Goal: Transaction & Acquisition: Purchase product/service

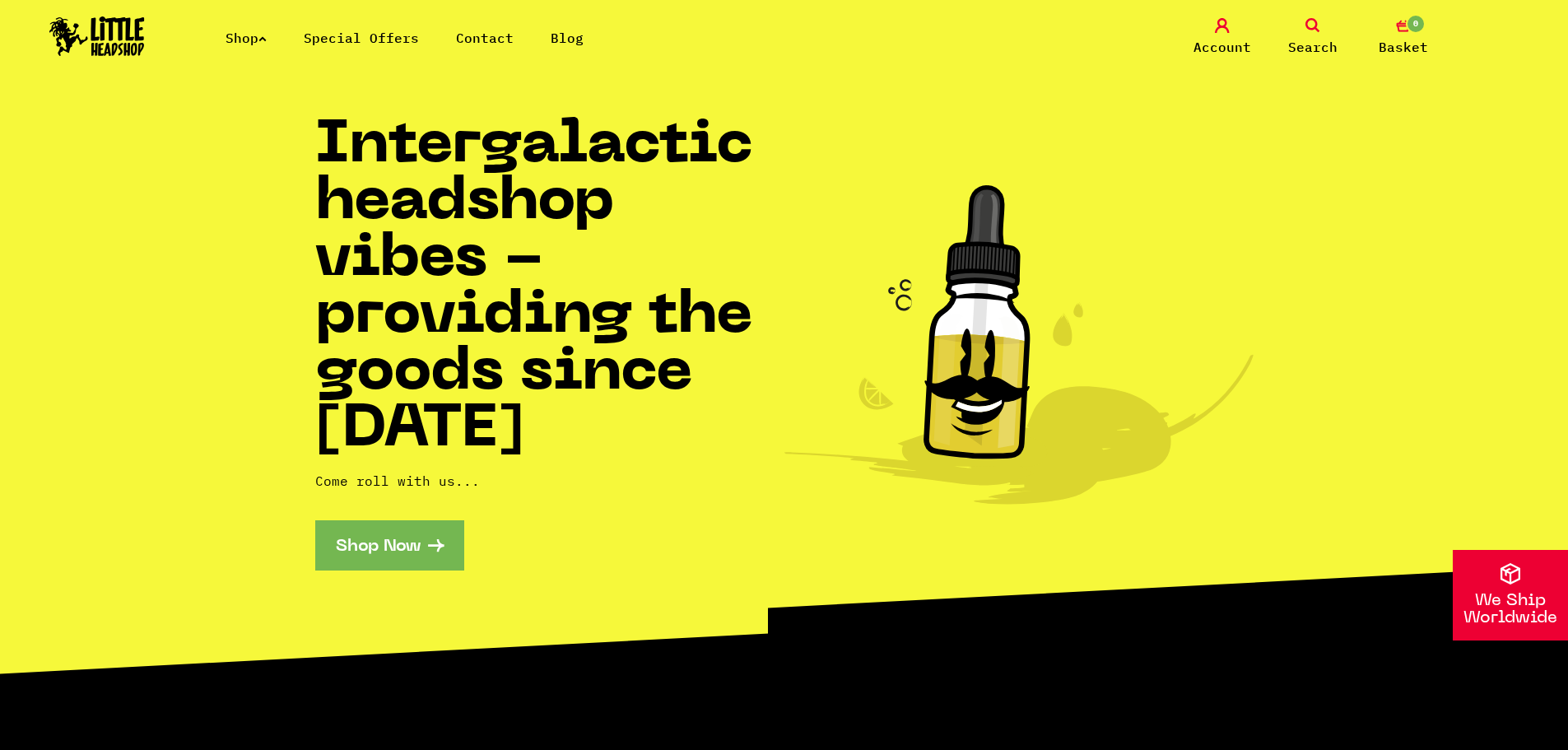
click at [267, 40] on icon at bounding box center [262, 38] width 9 height 7
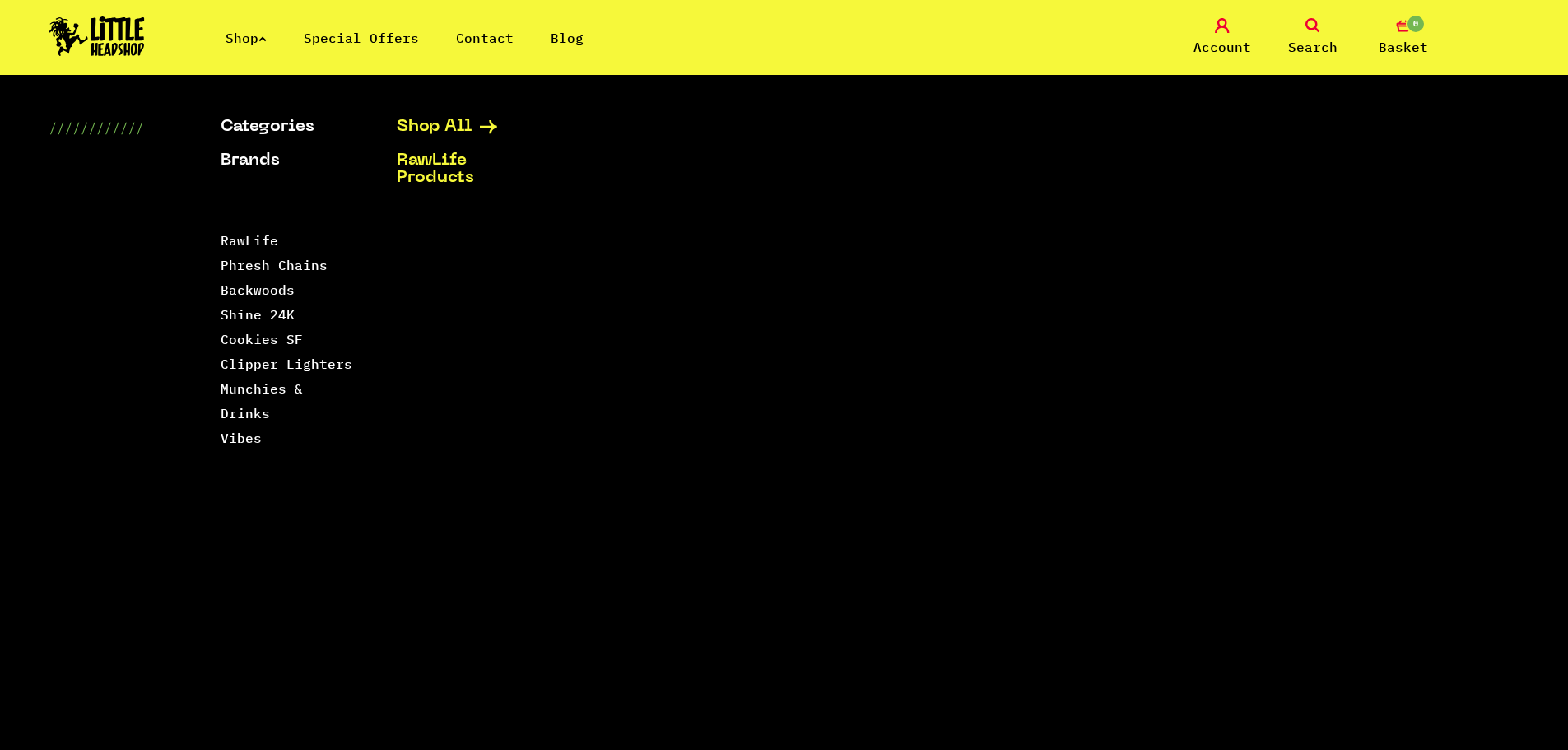
click at [414, 129] on link "Shop All" at bounding box center [464, 127] width 135 height 17
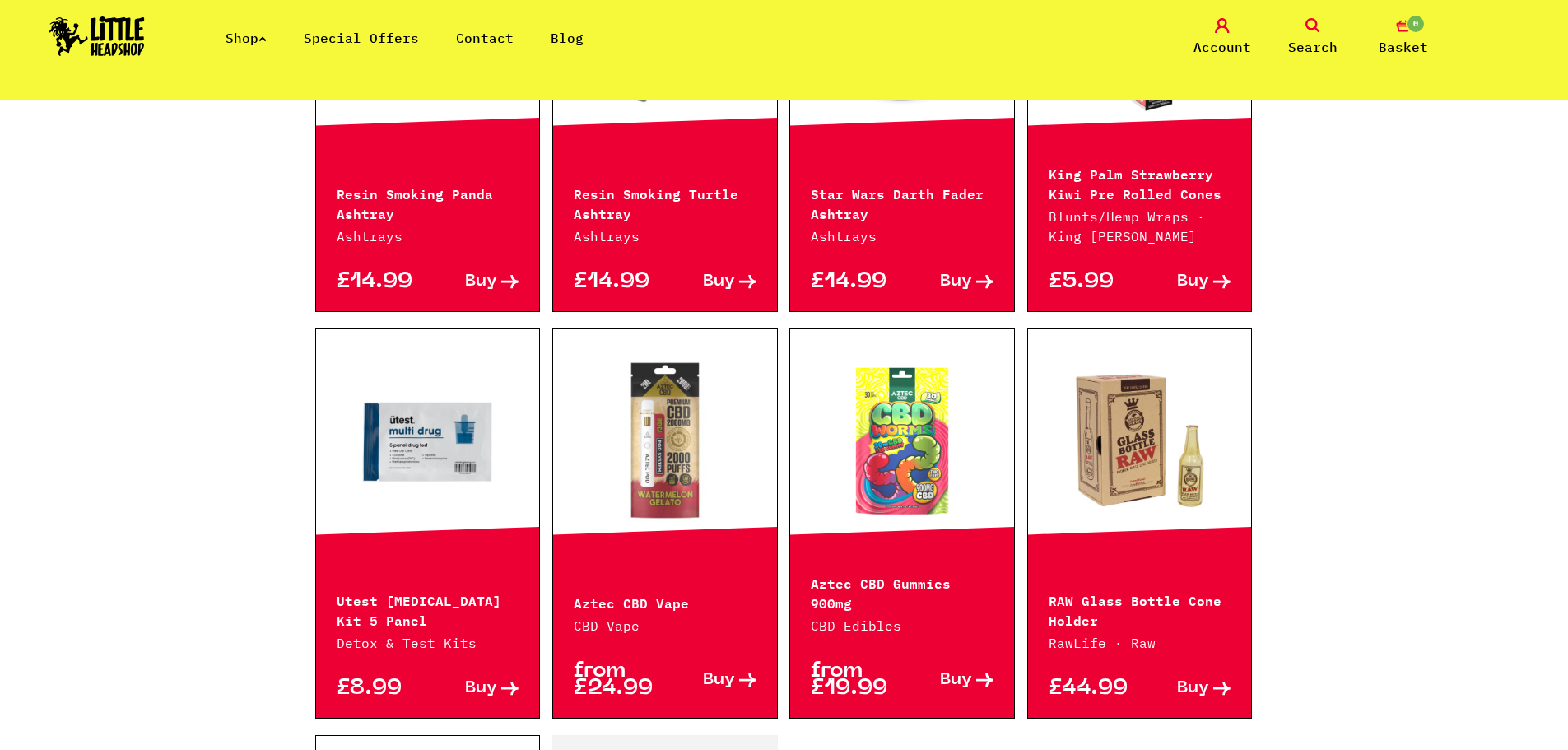
scroll to position [1975, 0]
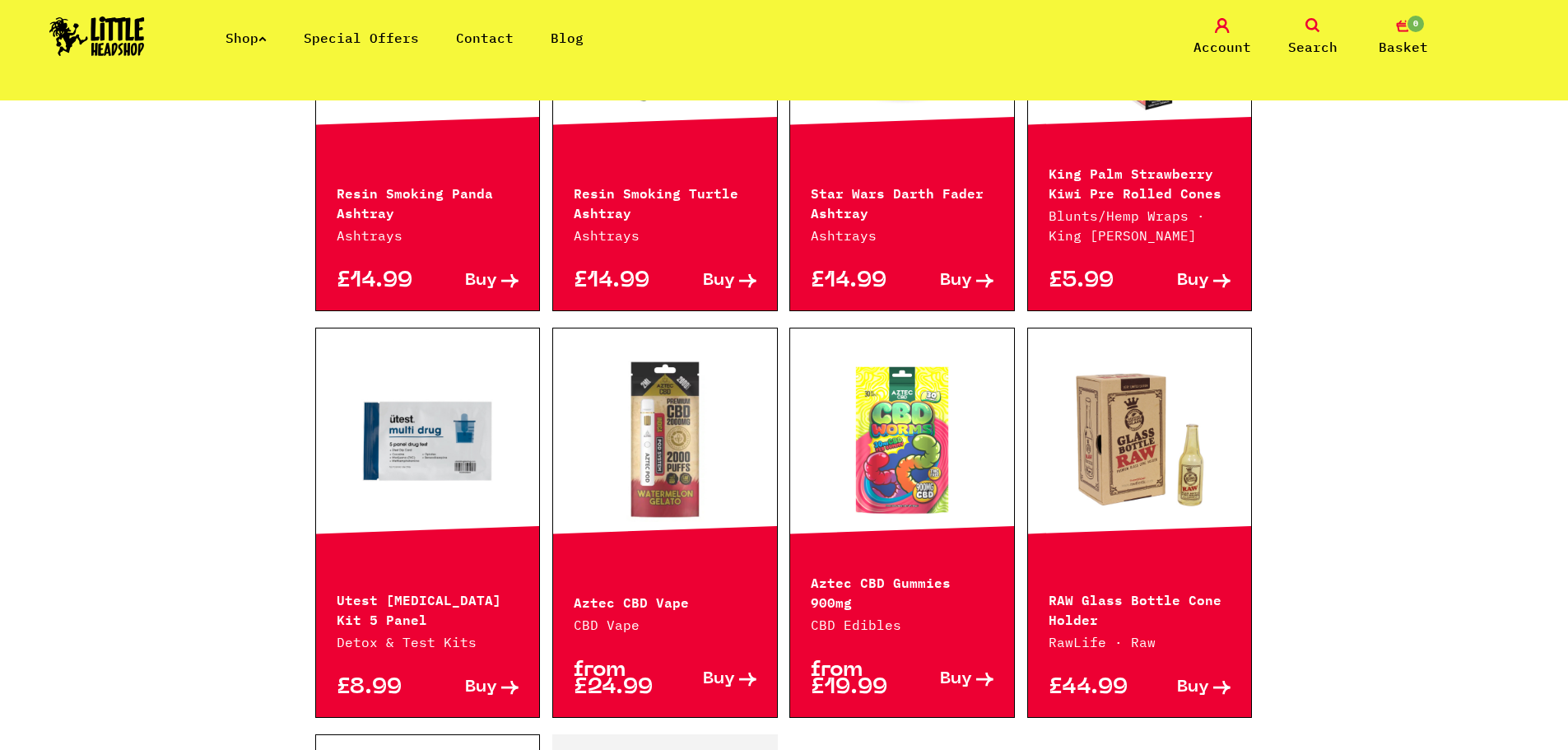
click at [850, 413] on link at bounding box center [902, 439] width 224 height 164
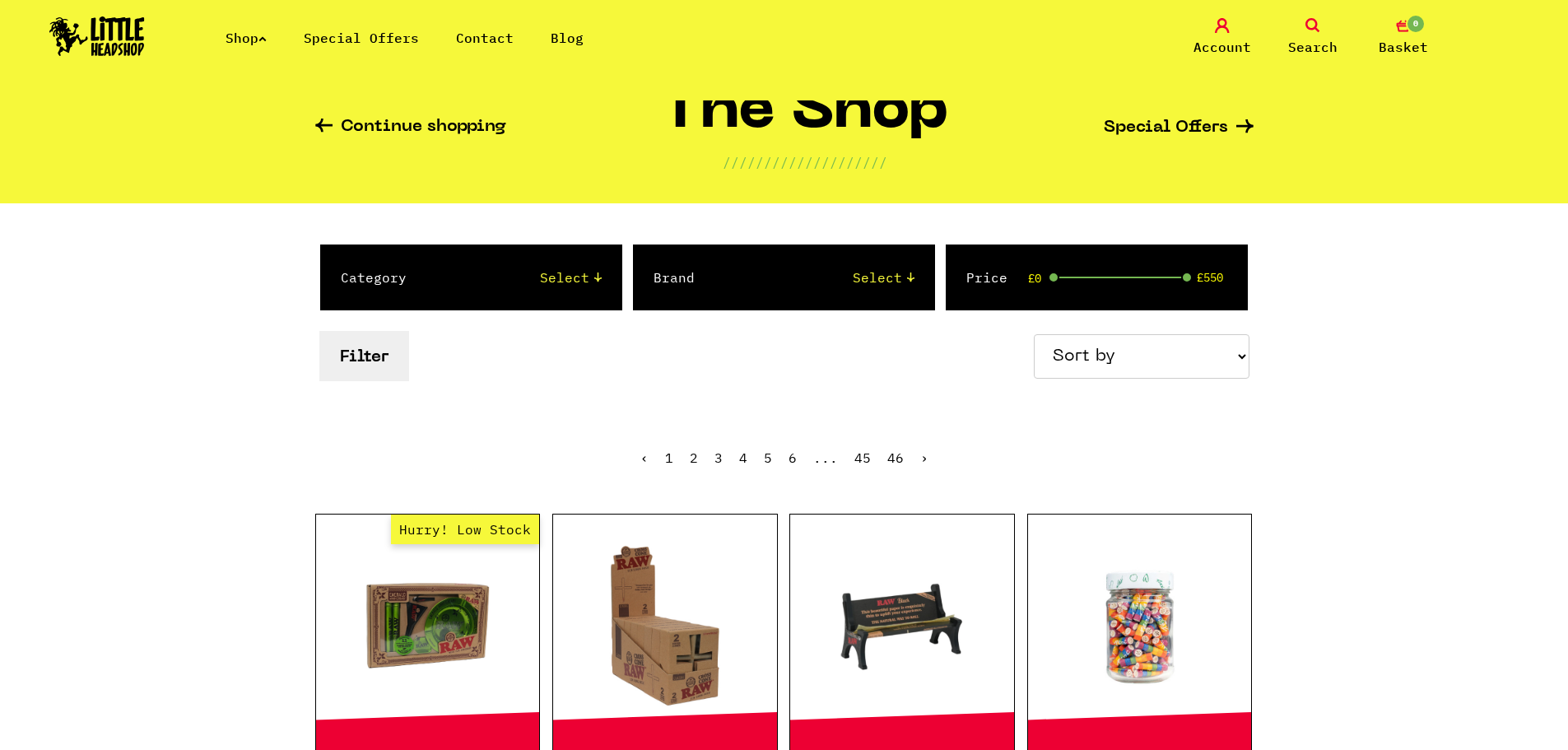
scroll to position [0, 0]
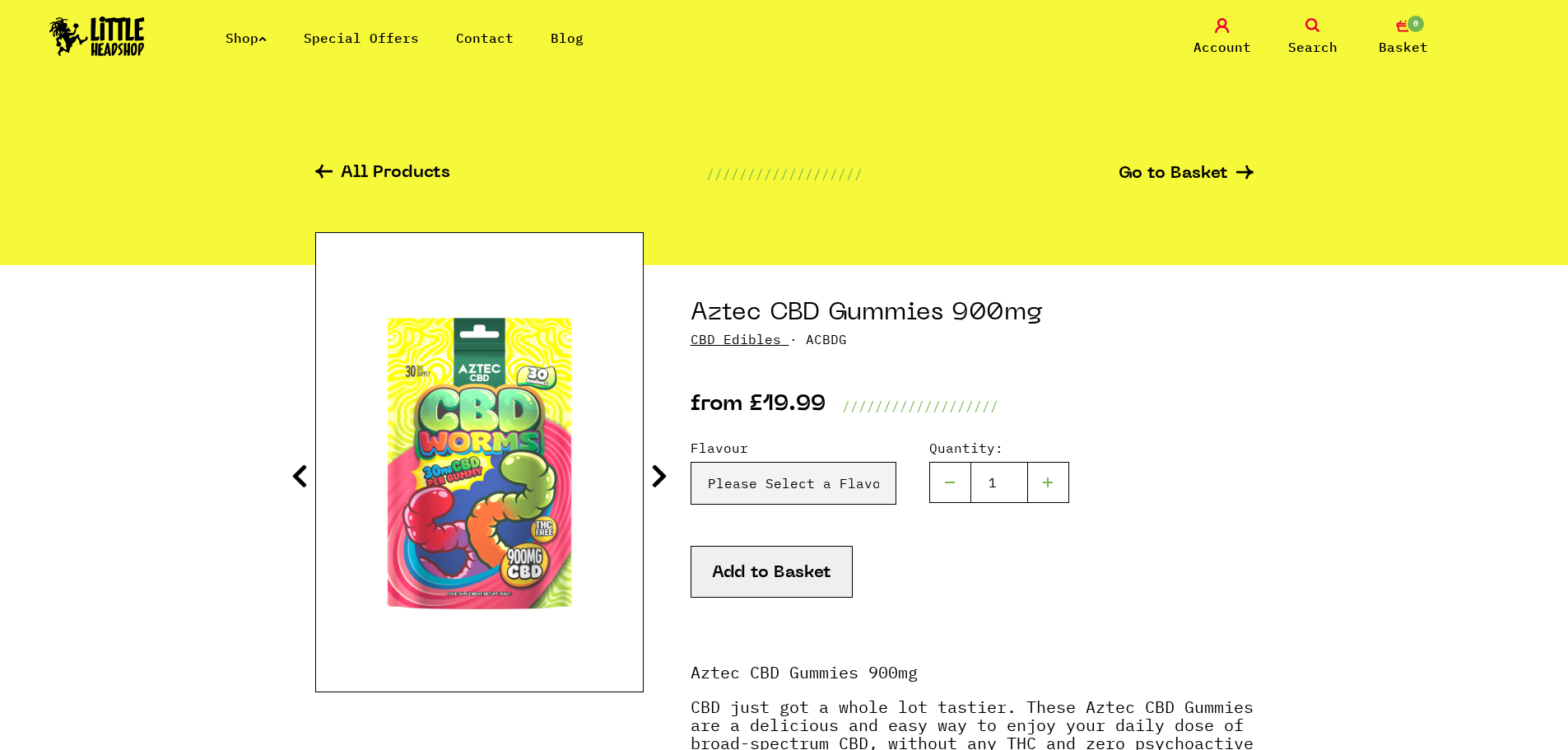
scroll to position [247, 0]
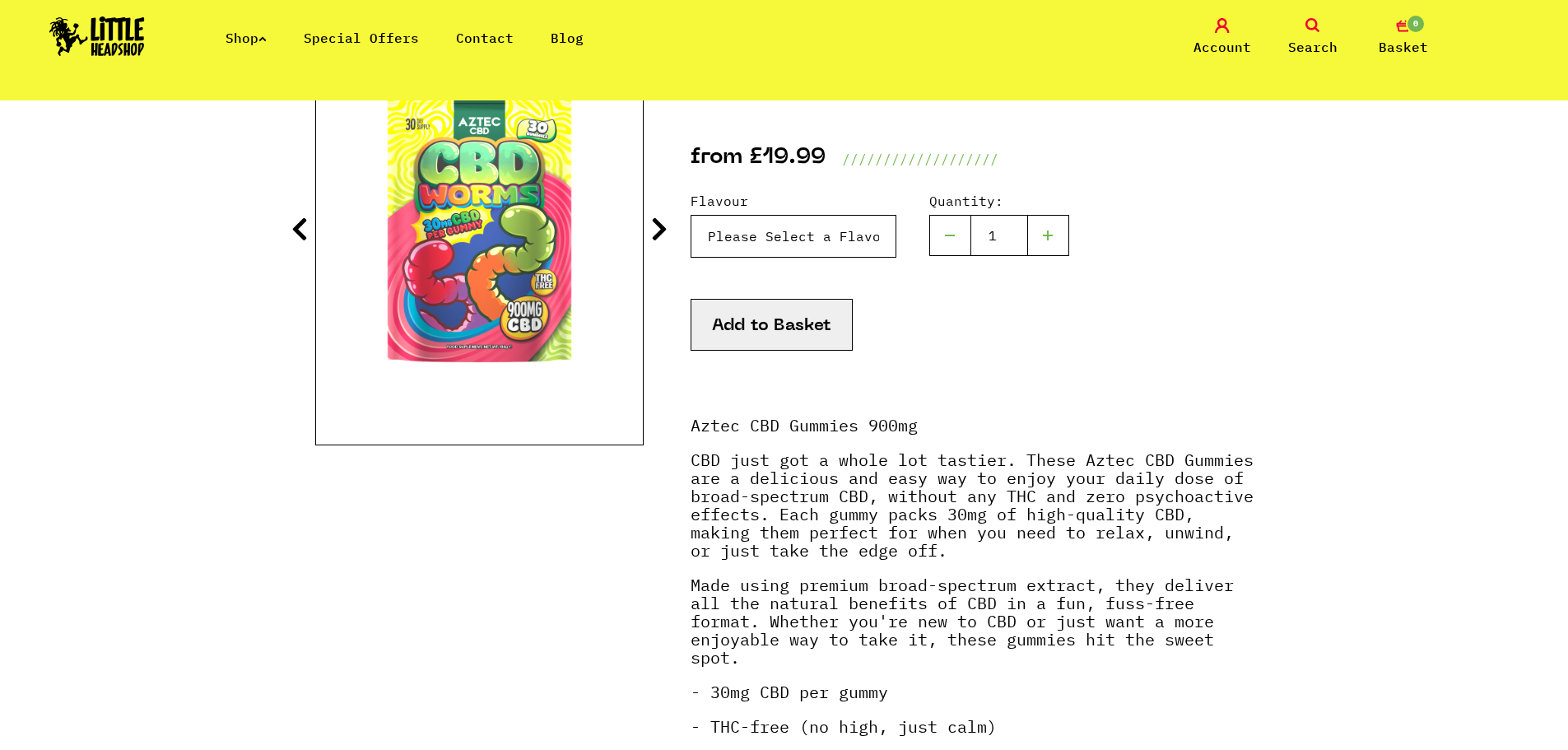
click at [796, 225] on select "Please Select a Flavour Cola Bottle - £19.99 Fizzy Cherries - £19.99 Fizzy Bott…" at bounding box center [793, 236] width 205 height 43
